Goal: Check status: Check status

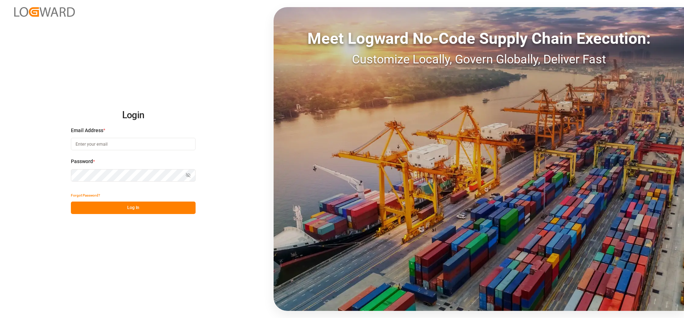
type input "[PERSON_NAME][EMAIL_ADDRESS][DATE][DOMAIN_NAME]"
click at [108, 208] on button "Log In" at bounding box center [133, 208] width 125 height 12
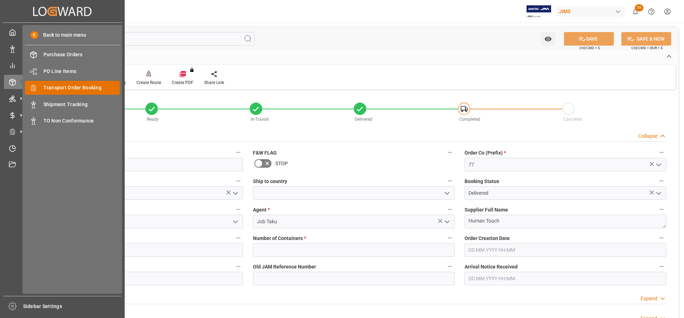
click at [71, 88] on span "Transport Order Booking" at bounding box center [81, 87] width 77 height 7
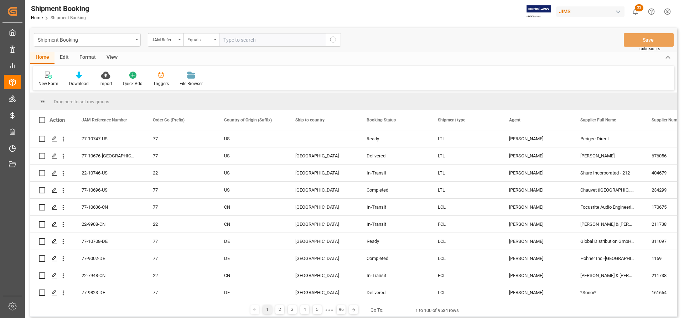
click at [228, 40] on input "text" at bounding box center [272, 40] width 107 height 14
type input "77-10553-GB"
drag, startPoint x: 329, startPoint y: 39, endPoint x: 332, endPoint y: 41, distance: 3.7
click at [331, 40] on button "search button" at bounding box center [333, 40] width 15 height 14
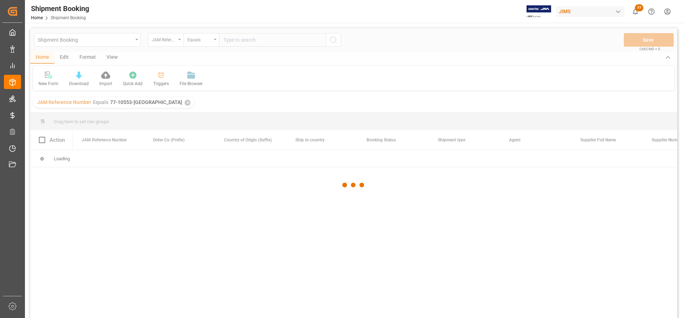
click at [332, 41] on div at bounding box center [353, 185] width 647 height 314
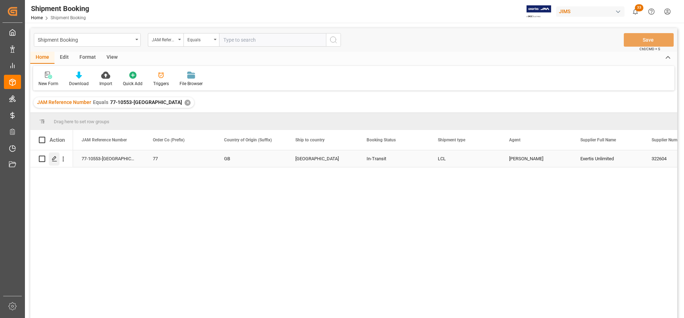
click at [53, 161] on icon "Press SPACE to select this row." at bounding box center [55, 159] width 6 height 6
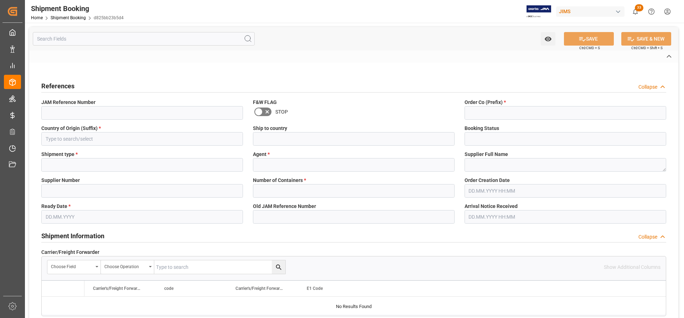
type input "A"
type input "DELMAR"
type input "EXW Hapton Burnley GB"
type input "EU"
type input "M"
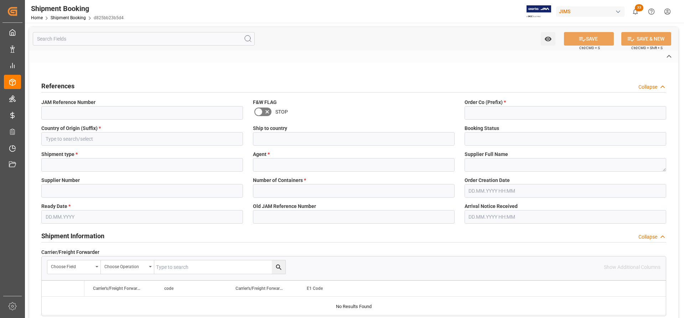
type input "EU-NEUR"
type input "30"
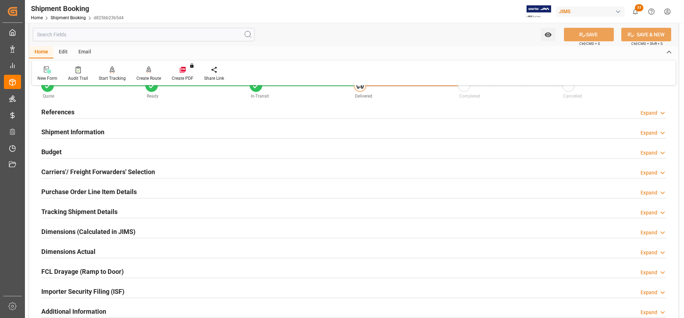
scroll to position [36, 0]
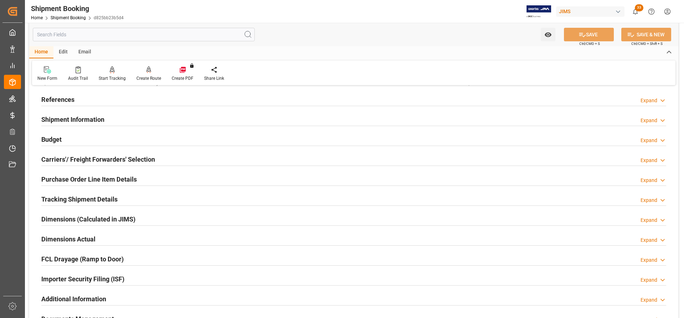
click at [67, 115] on h2 "Shipment Information" at bounding box center [72, 120] width 63 height 10
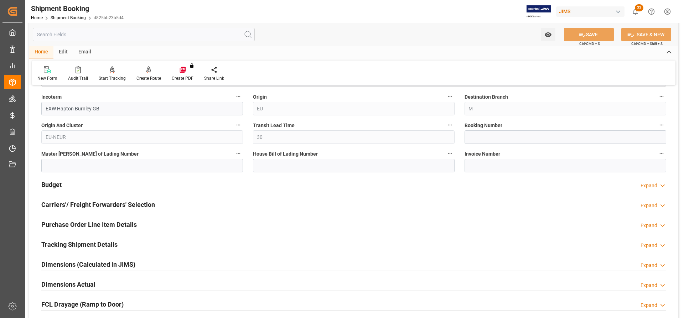
scroll to position [285, 0]
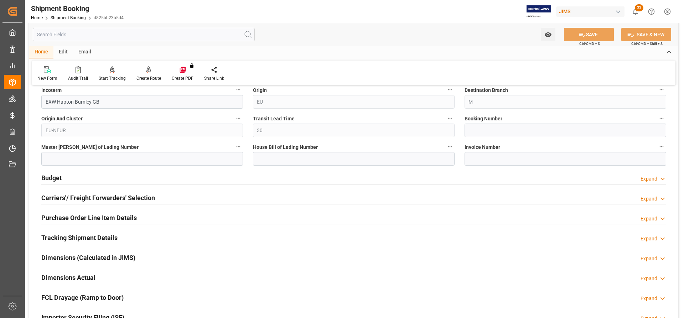
click at [63, 194] on h2 "Carriers'/ Freight Forwarders' Selection" at bounding box center [98, 198] width 114 height 10
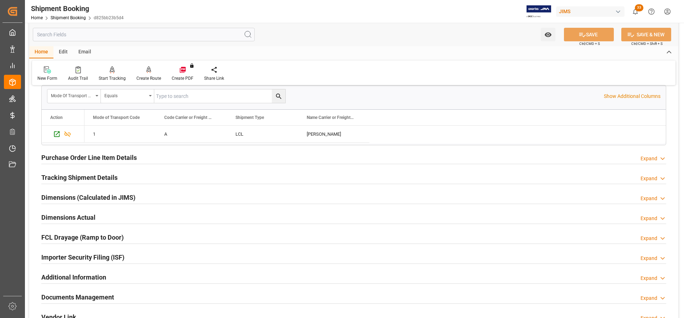
scroll to position [535, 0]
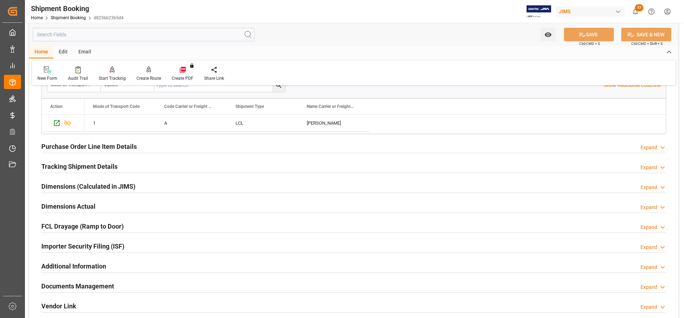
click at [68, 167] on h2 "Tracking Shipment Details" at bounding box center [79, 167] width 76 height 10
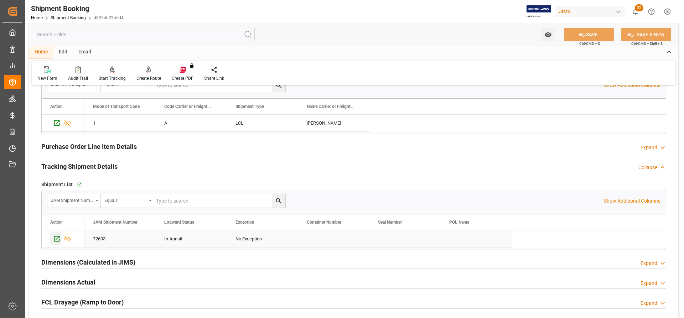
click at [56, 240] on icon "Press SPACE to select this row." at bounding box center [57, 239] width 6 height 6
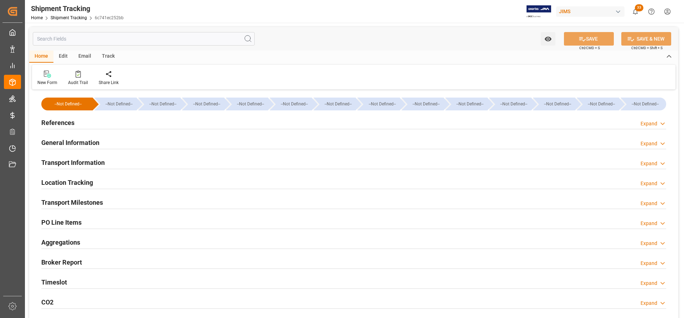
type input "12.08.2025"
click at [57, 124] on h2 "References" at bounding box center [57, 123] width 33 height 10
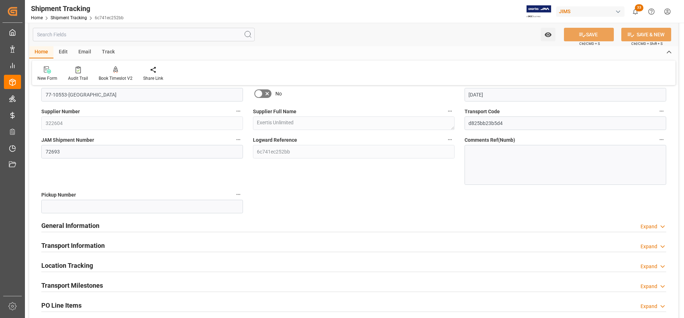
scroll to position [107, 0]
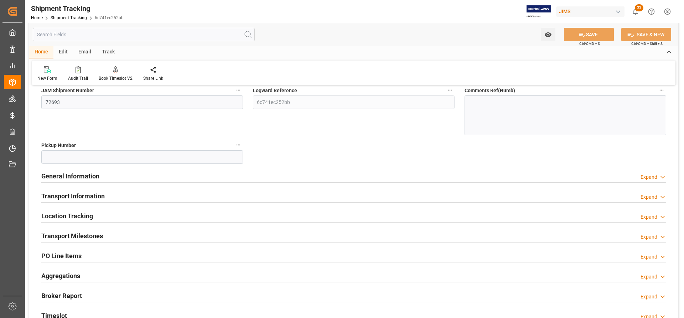
click at [69, 174] on h2 "General Information" at bounding box center [70, 176] width 58 height 10
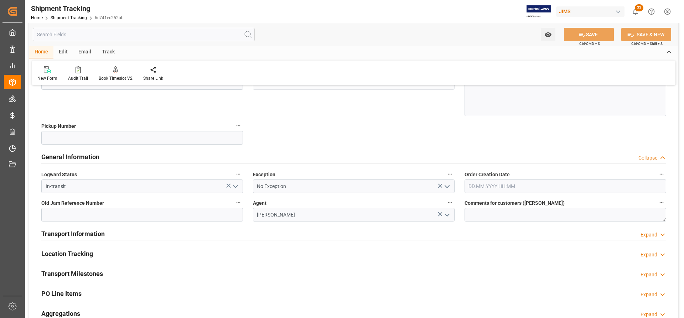
scroll to position [143, 0]
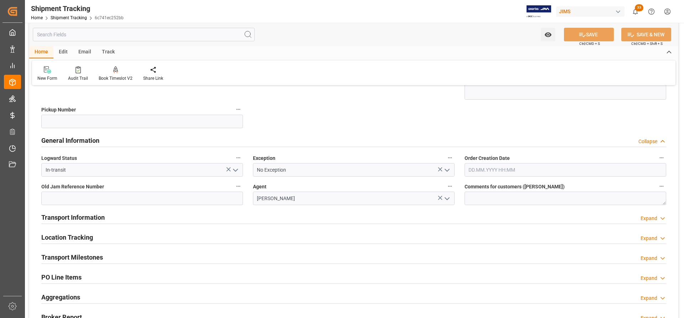
click at [66, 218] on h2 "Transport Information" at bounding box center [72, 218] width 63 height 10
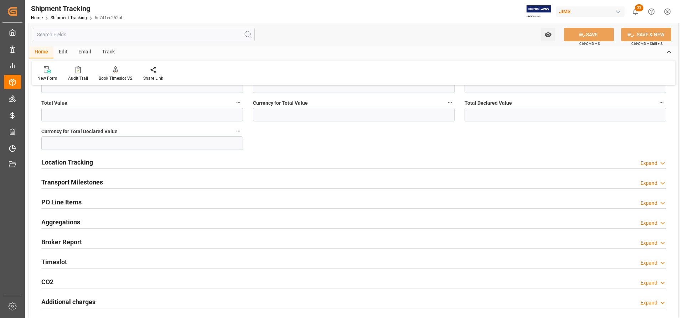
scroll to position [535, 0]
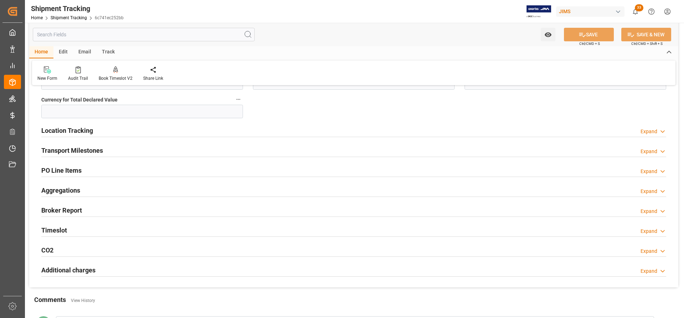
click at [63, 150] on h2 "Transport Milestones" at bounding box center [72, 151] width 62 height 10
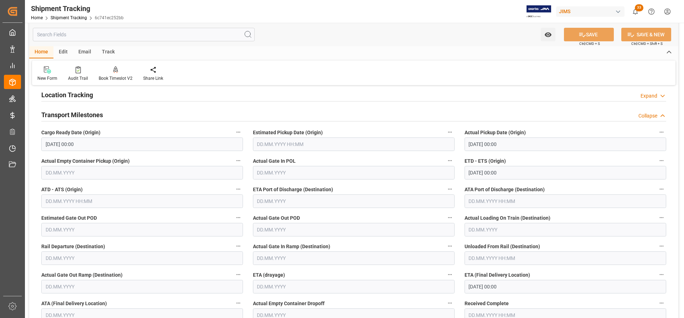
scroll to position [606, 0]
